Goal: Transaction & Acquisition: Book appointment/travel/reservation

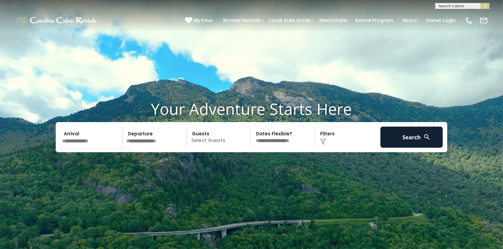
click at [81, 146] on input "text" at bounding box center [91, 137] width 62 height 21
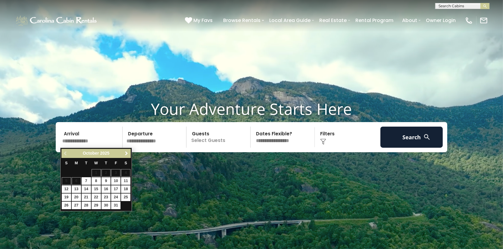
click at [130, 155] on link "Next" at bounding box center [127, 154] width 8 height 8
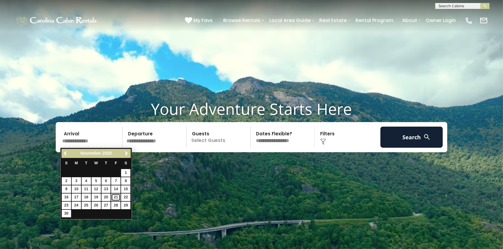
click at [118, 194] on link "21" at bounding box center [115, 197] width 9 height 8
type input "********"
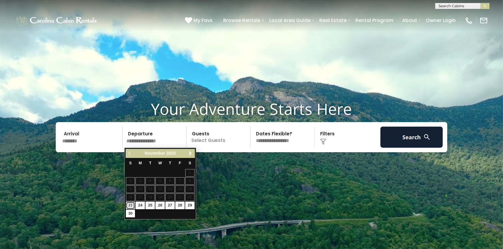
click at [129, 205] on link "23" at bounding box center [130, 206] width 9 height 8
type input "********"
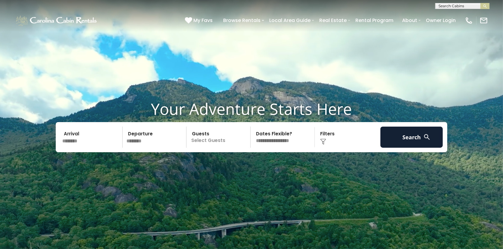
click at [203, 146] on p "Select Guests" at bounding box center [219, 137] width 62 height 21
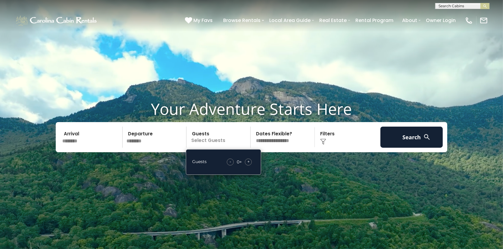
click at [249, 163] on span "+" at bounding box center [248, 161] width 2 height 6
click at [248, 163] on span "+" at bounding box center [248, 161] width 2 height 6
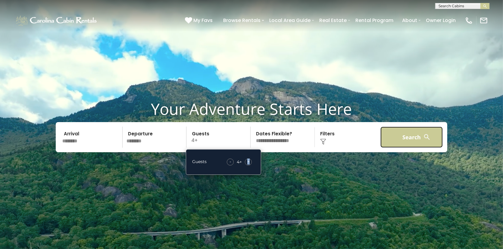
click at [400, 135] on button "Search" at bounding box center [411, 137] width 62 height 21
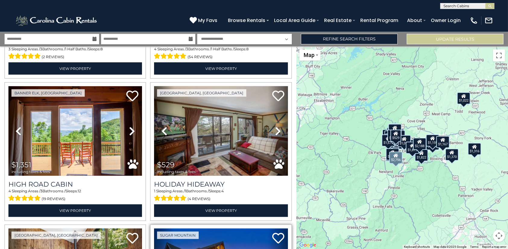
scroll to position [1536, 0]
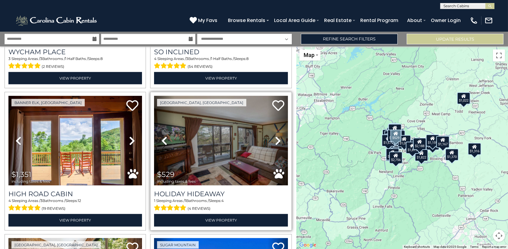
click at [275, 136] on icon at bounding box center [278, 141] width 6 height 10
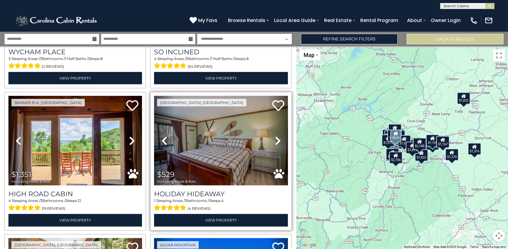
click at [275, 136] on icon at bounding box center [278, 141] width 6 height 10
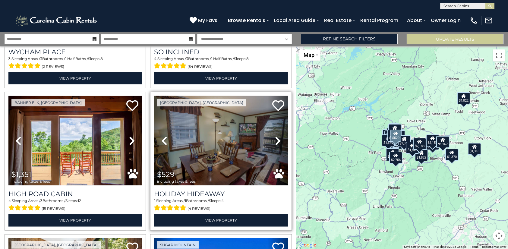
click at [275, 136] on icon at bounding box center [278, 141] width 6 height 10
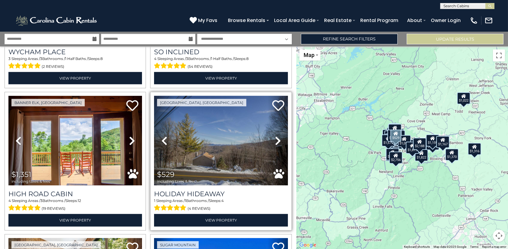
click at [275, 136] on icon at bounding box center [278, 141] width 6 height 10
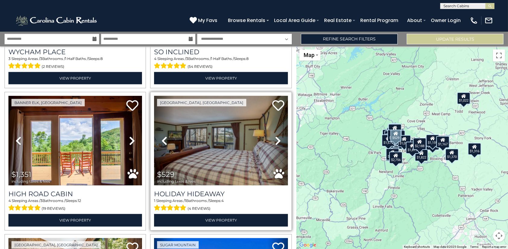
click at [275, 136] on icon at bounding box center [278, 141] width 6 height 10
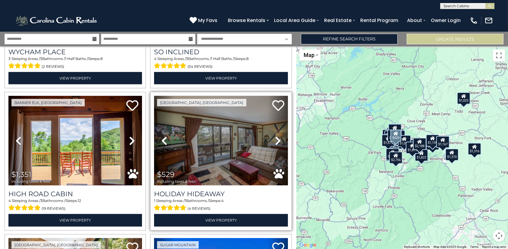
click at [275, 136] on icon at bounding box center [278, 141] width 6 height 10
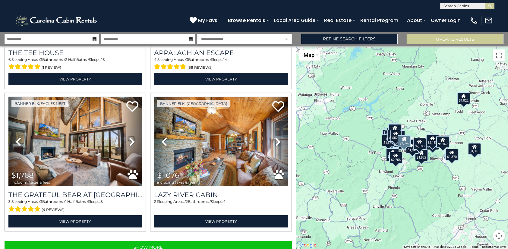
scroll to position [1962, 0]
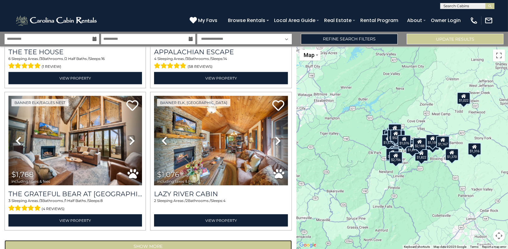
click at [159, 240] on button "Show More" at bounding box center [148, 246] width 287 height 12
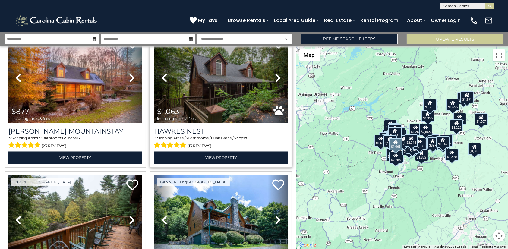
scroll to position [2836, 0]
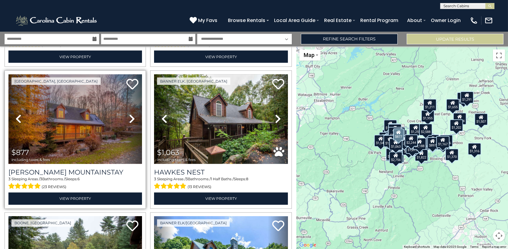
click at [131, 114] on icon at bounding box center [132, 119] width 6 height 10
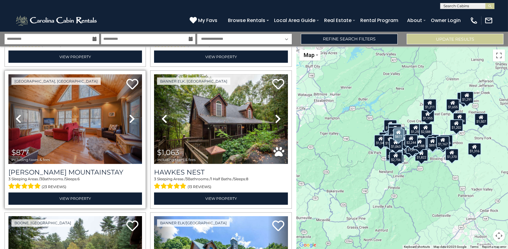
click at [131, 114] on icon at bounding box center [132, 119] width 6 height 10
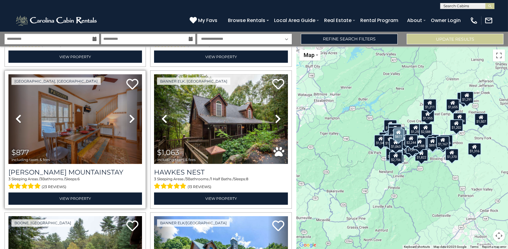
click at [131, 114] on icon at bounding box center [132, 119] width 6 height 10
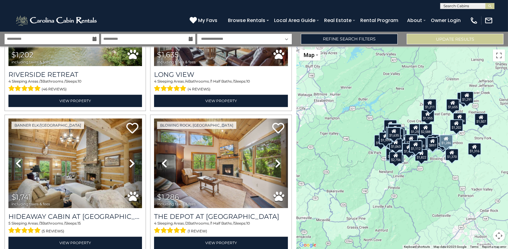
scroll to position [4074, 0]
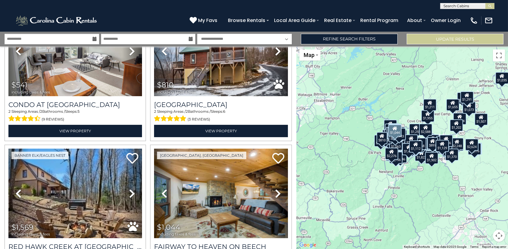
scroll to position [5369, 0]
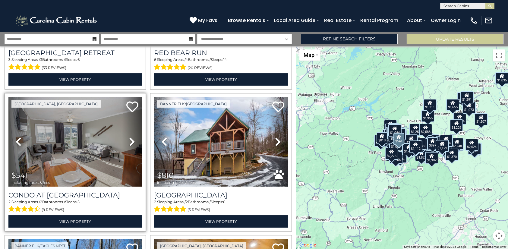
click at [130, 137] on icon at bounding box center [132, 142] width 6 height 10
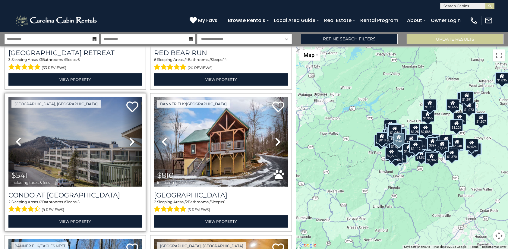
click at [130, 137] on icon at bounding box center [132, 142] width 6 height 10
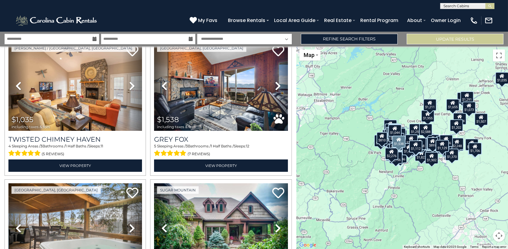
scroll to position [6186, 0]
